Goal: Submit feedback/report problem

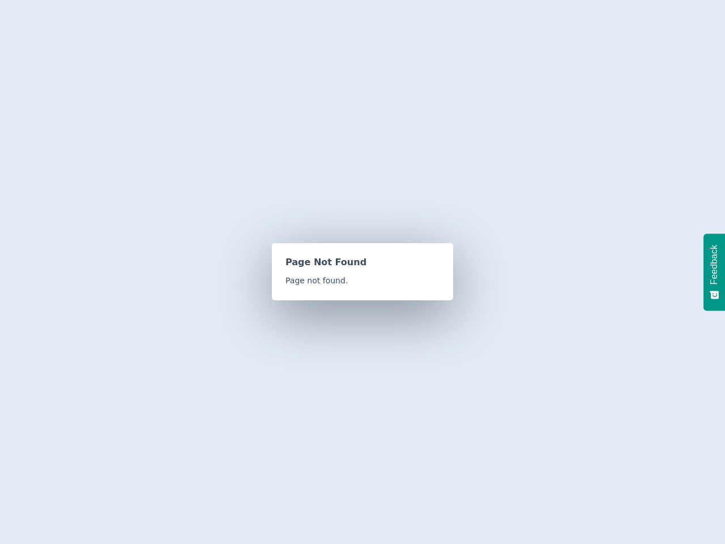
click at [715, 272] on span "Feedback" at bounding box center [714, 265] width 10 height 40
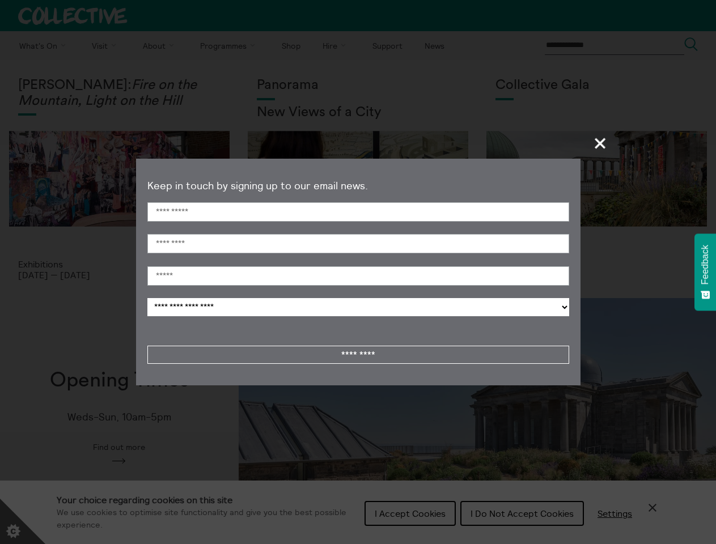
click at [600, 143] on span "+" at bounding box center [600, 142] width 33 height 33
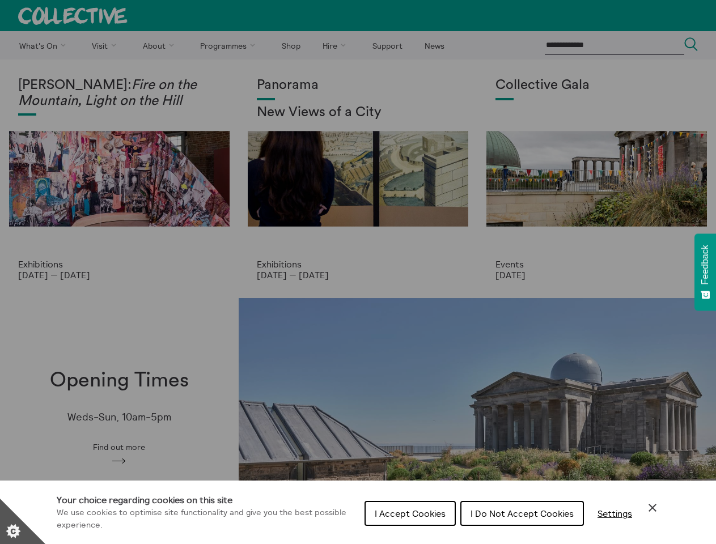
click at [358, 286] on div "Cookie preferences" at bounding box center [358, 272] width 716 height 544
click at [705, 272] on span "Feedback" at bounding box center [705, 265] width 10 height 40
